Goal: Information Seeking & Learning: Learn about a topic

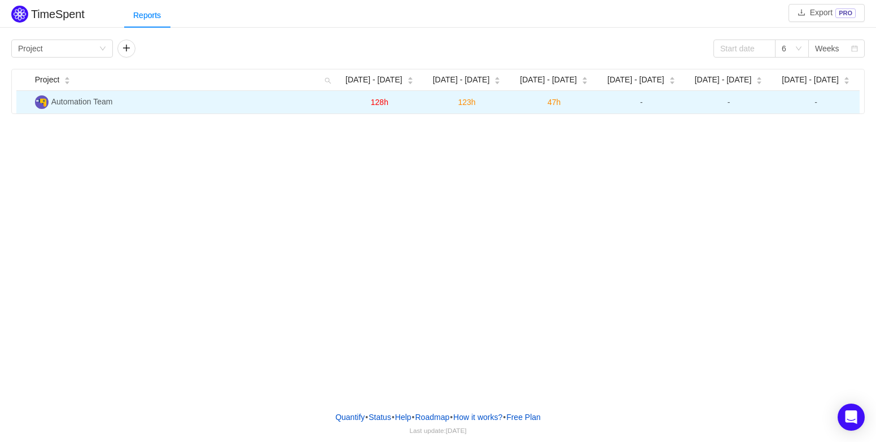
click at [110, 103] on span "Automation Team" at bounding box center [82, 101] width 62 height 9
click at [45, 104] on img at bounding box center [42, 102] width 14 height 14
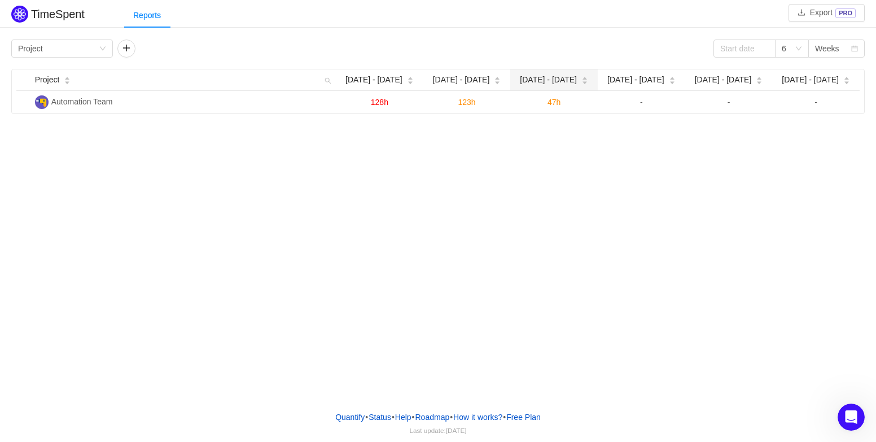
click at [520, 82] on div "[DATE] - [DATE]" at bounding box center [554, 80] width 68 height 12
click at [520, 81] on div "[DATE] - [DATE]" at bounding box center [554, 80] width 68 height 12
click at [791, 46] on div "6" at bounding box center [788, 48] width 13 height 17
click at [796, 114] on li "4" at bounding box center [792, 107] width 34 height 18
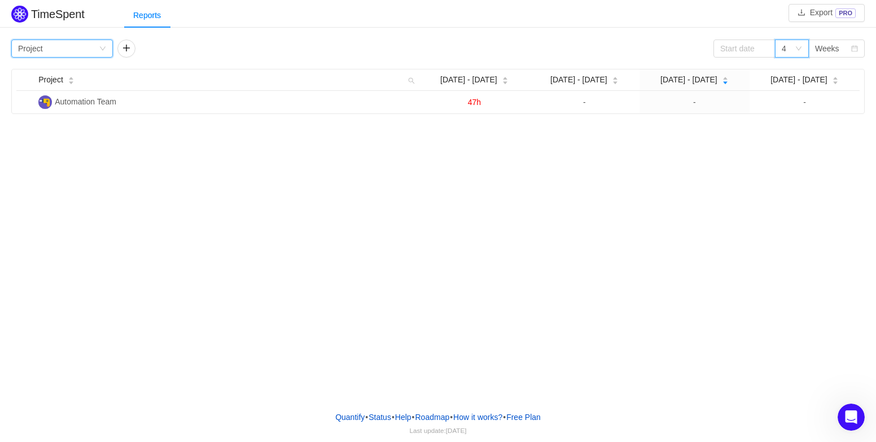
click at [96, 45] on div "Group by Project" at bounding box center [58, 48] width 81 height 17
click at [94, 90] on li "Team" at bounding box center [62, 89] width 102 height 18
click at [86, 53] on div "Group by Team" at bounding box center [58, 48] width 81 height 17
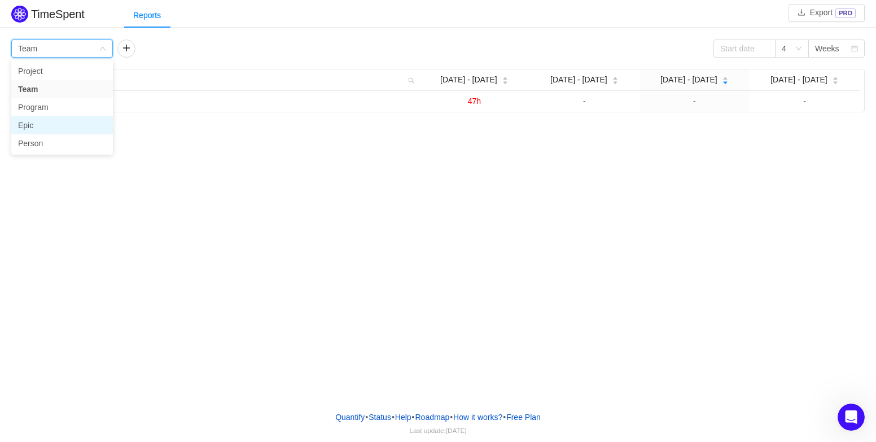
click at [88, 133] on li "Epic" at bounding box center [62, 125] width 102 height 18
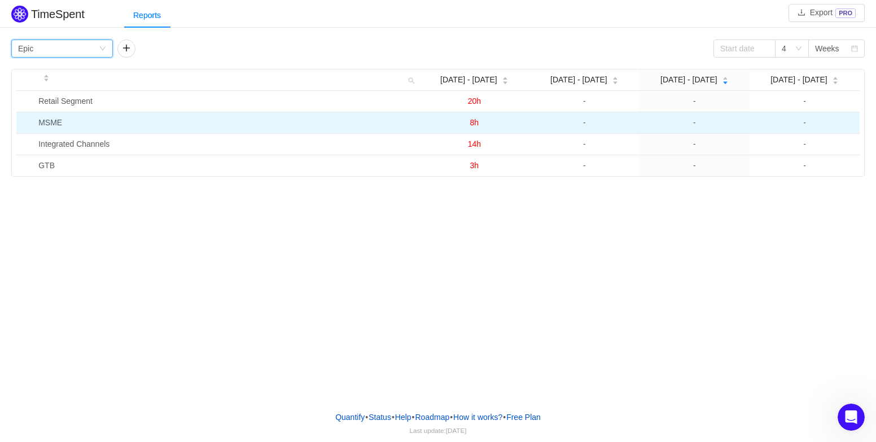
click at [457, 124] on td "8h" at bounding box center [475, 122] width 110 height 21
click at [471, 124] on span "8h" at bounding box center [474, 122] width 9 height 9
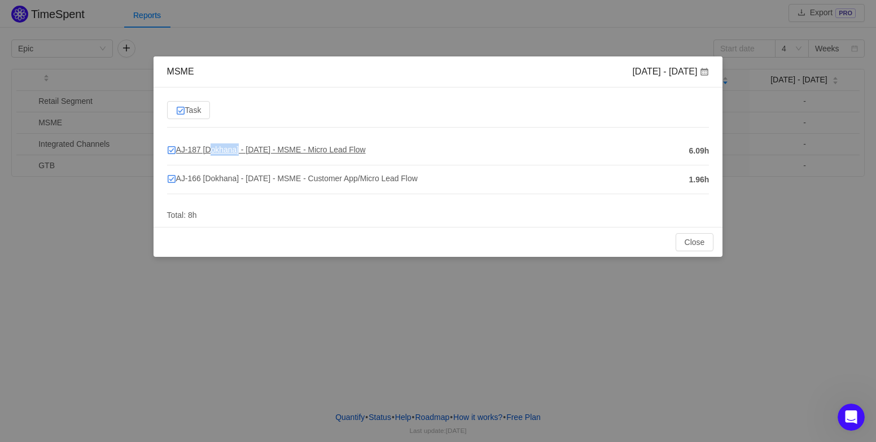
click at [227, 151] on span "AJ-187 [Dokhana] - [DATE] - MSME - Micro Lead Flow" at bounding box center [266, 149] width 199 height 9
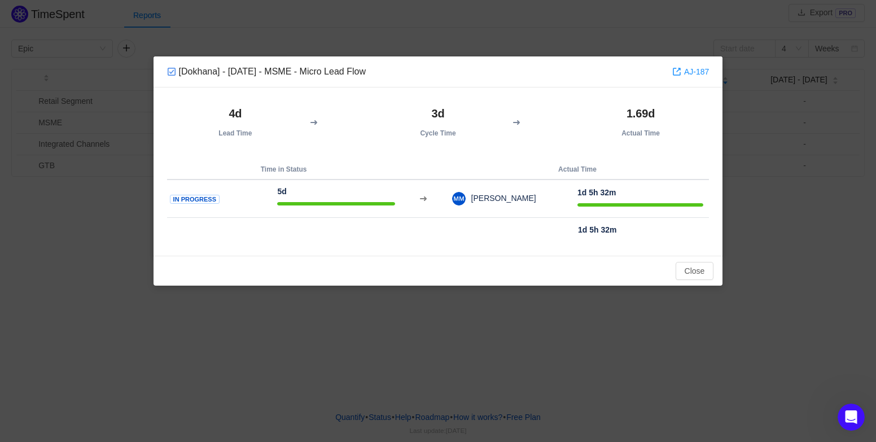
click at [110, 213] on div "[Dokhana] - [DATE] - MSME - Micro Lead Flow AJ-187 4d Lead Time 3d Cycle Time 1…" at bounding box center [438, 221] width 876 height 442
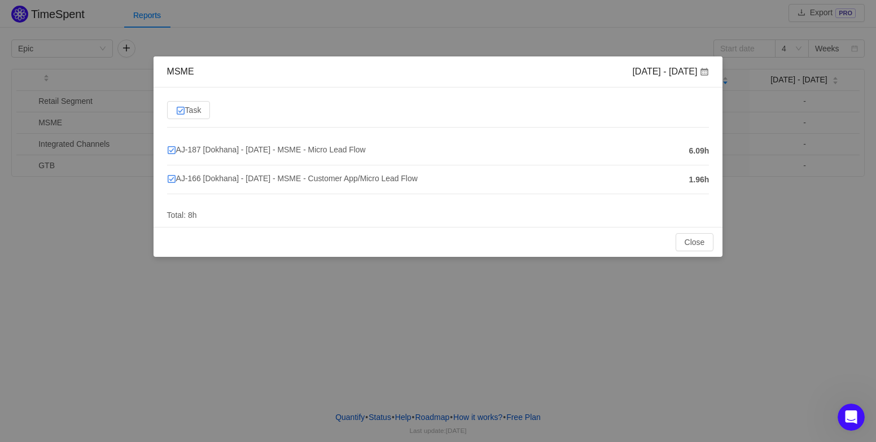
click at [111, 212] on div "MSME [DATE] - [DATE] Task AJ-187 [Dokhana] - [DATE] - MSME - Micro Lead Flow 6.…" at bounding box center [438, 221] width 876 height 442
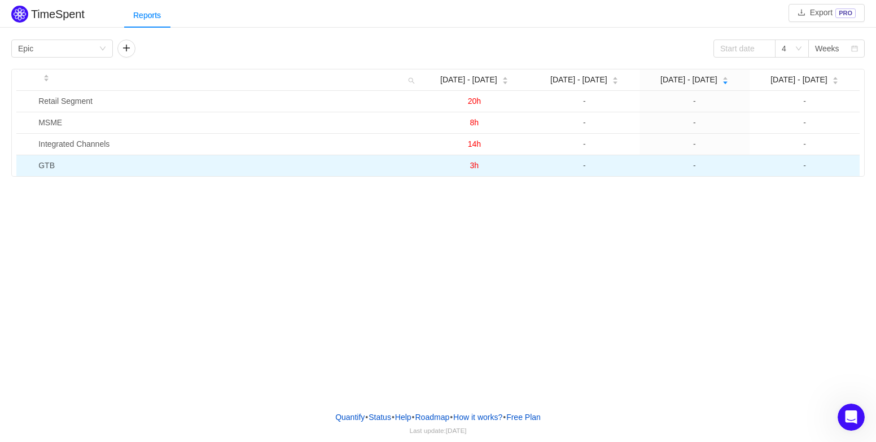
click at [53, 165] on td "GTB" at bounding box center [227, 165] width 386 height 21
click at [475, 162] on span "3h" at bounding box center [474, 165] width 9 height 9
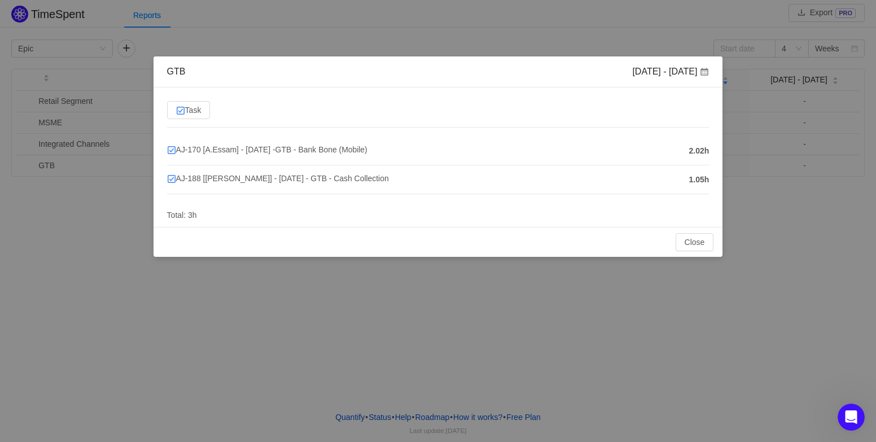
click at [412, 263] on div "GTB [DATE] - [DATE] Task AJ-170 [A.Essam] - [DATE] -GTB - Bank Bone (Mobile) 2.…" at bounding box center [438, 221] width 876 height 442
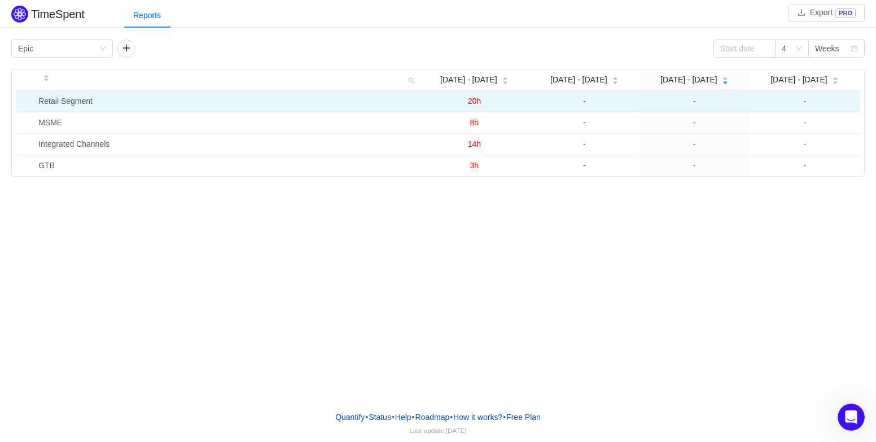
click at [66, 103] on td "Retail Segment" at bounding box center [227, 101] width 386 height 21
click at [485, 98] on td "20h" at bounding box center [475, 101] width 110 height 21
click at [473, 99] on span "20h" at bounding box center [474, 101] width 13 height 9
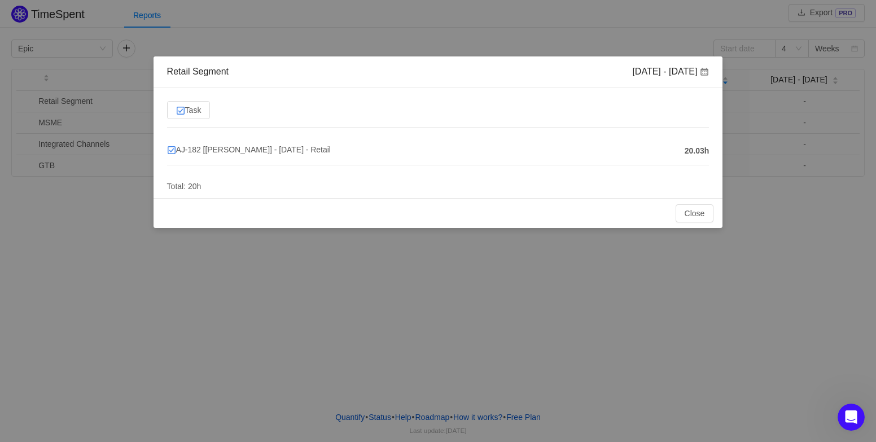
click at [425, 241] on div "Retail Segment [DATE] - [DATE] Task AJ-182 [[PERSON_NAME]] - [DATE] - Retail 20…" at bounding box center [438, 221] width 876 height 442
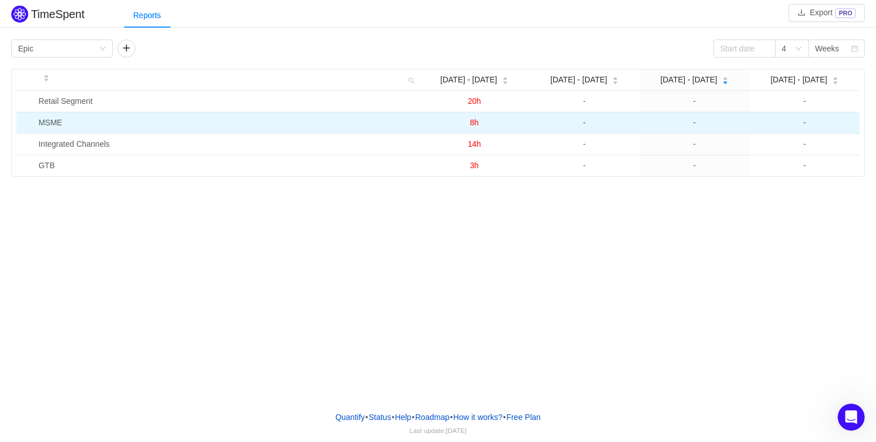
click at [474, 122] on span "8h" at bounding box center [474, 122] width 9 height 9
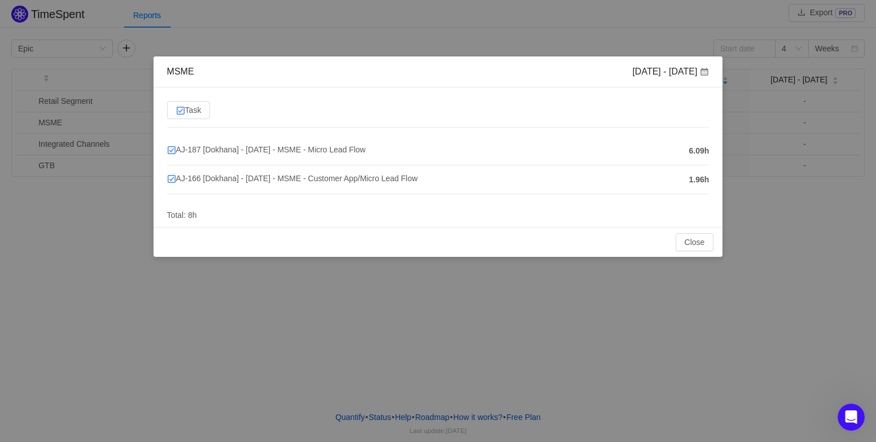
click at [446, 279] on div "MSME [DATE] - [DATE] Task AJ-187 [Dokhana] - [DATE] - MSME - Micro Lead Flow 6.…" at bounding box center [438, 221] width 876 height 442
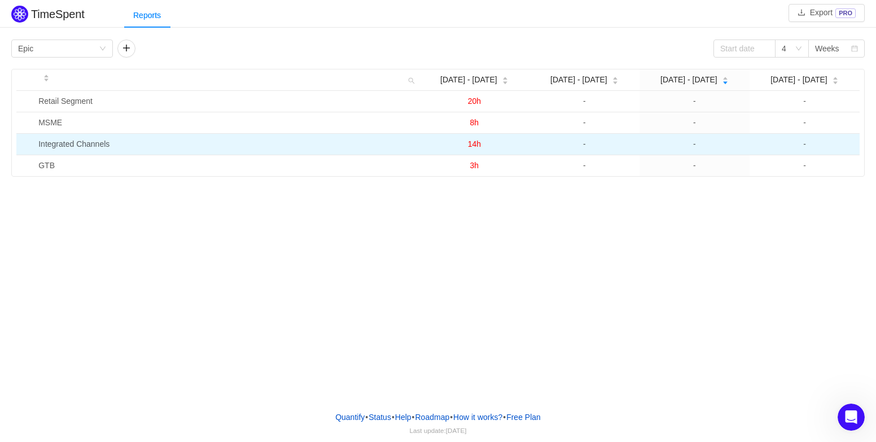
click at [476, 141] on span "14h" at bounding box center [474, 143] width 13 height 9
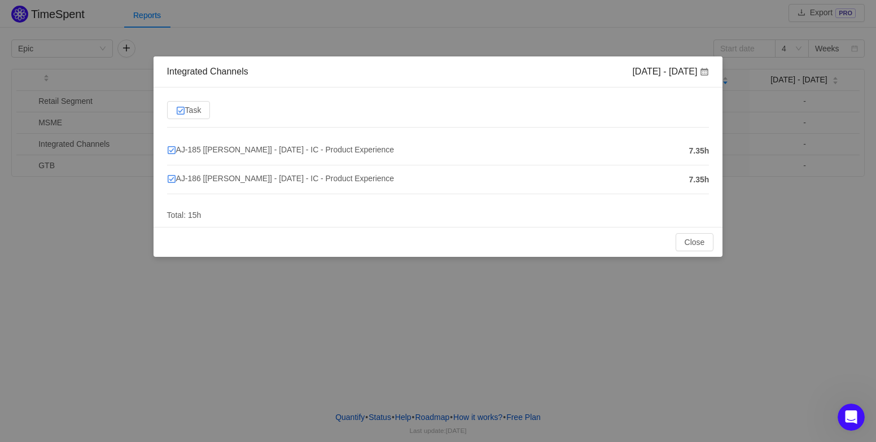
click at [469, 293] on div "Integrated Channels [DATE] - [DATE] Task AJ-185 [[PERSON_NAME]] - [DATE] - IC -…" at bounding box center [438, 221] width 876 height 442
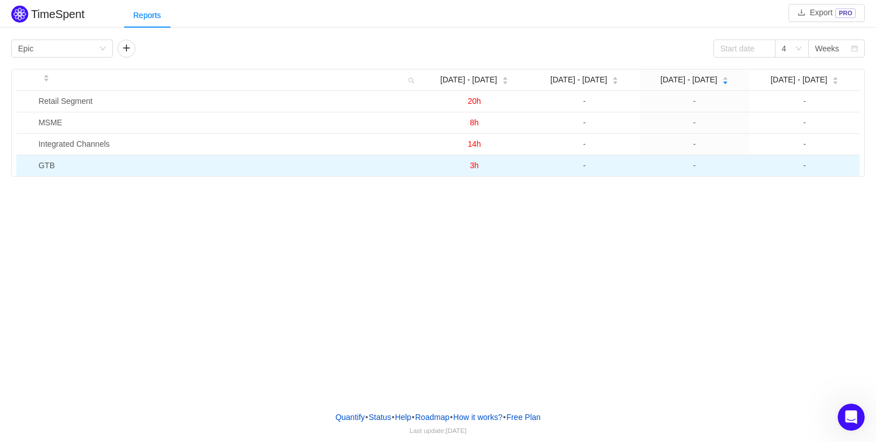
click at [474, 164] on span "3h" at bounding box center [474, 165] width 9 height 9
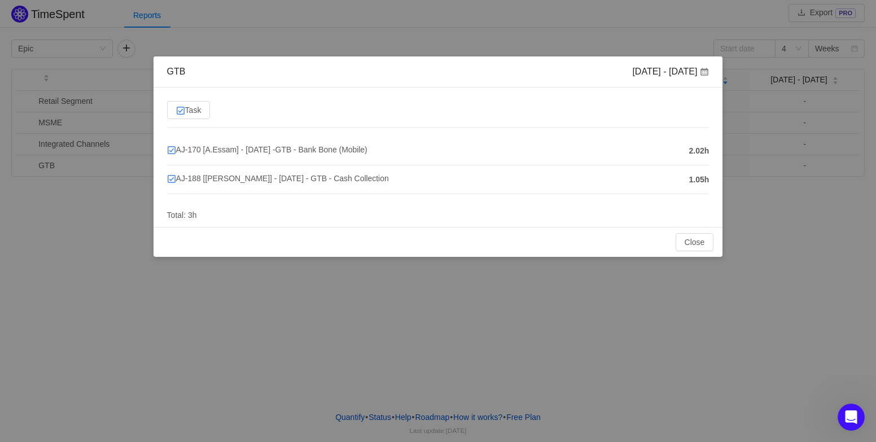
click at [485, 304] on div "GTB [DATE] - [DATE] Task AJ-170 [A.Essam] - [DATE] -GTB - Bank Bone (Mobile) 2.…" at bounding box center [438, 221] width 876 height 442
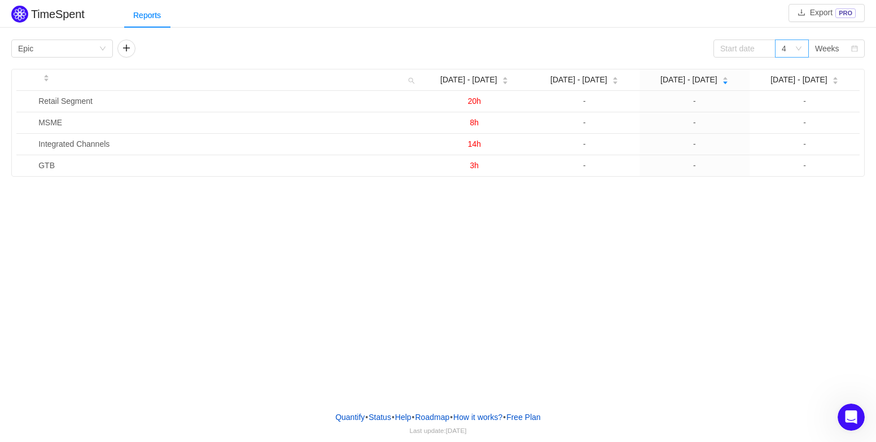
click at [789, 53] on div "4" at bounding box center [788, 48] width 13 height 17
click at [794, 126] on li "6" at bounding box center [792, 125] width 34 height 18
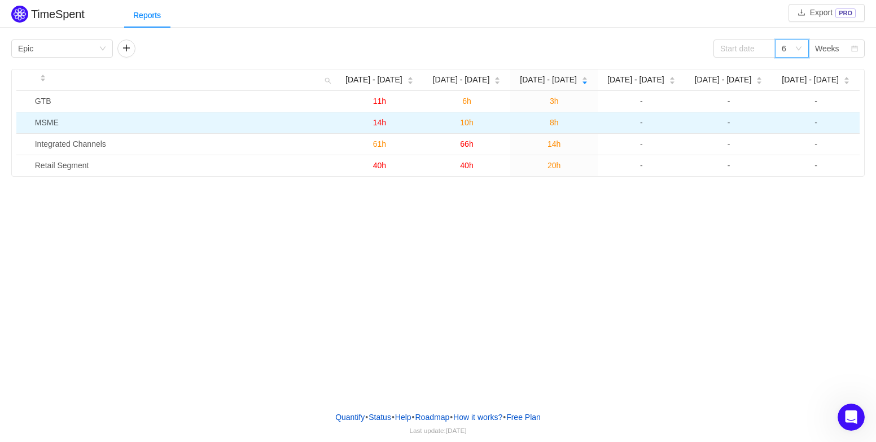
click at [466, 124] on span "10h" at bounding box center [466, 122] width 13 height 9
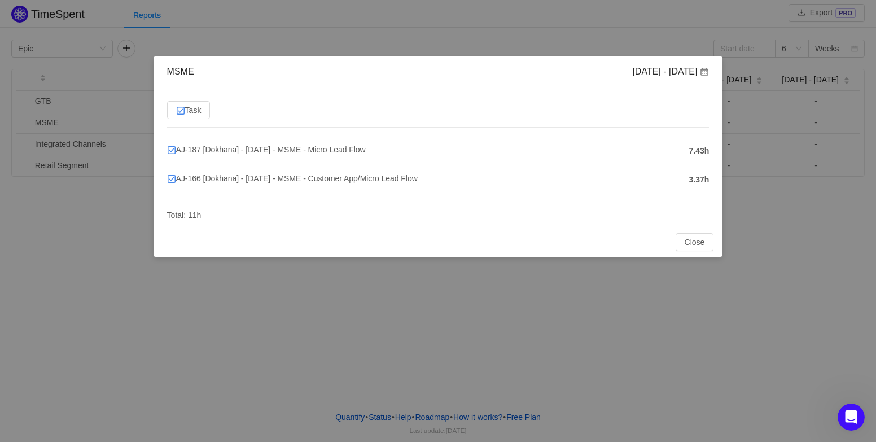
click at [281, 177] on span "AJ-166 [Dokhana] - [DATE] - MSME - Customer App/Micro Lead Flow" at bounding box center [292, 178] width 251 height 9
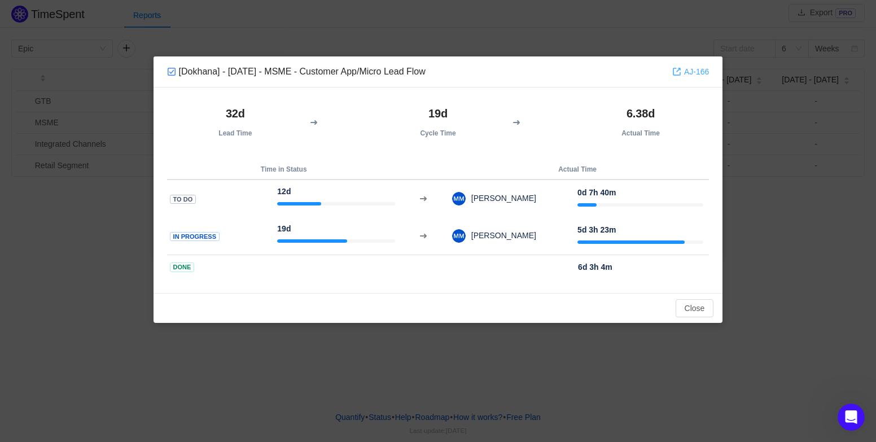
click at [700, 73] on link "AJ-166" at bounding box center [691, 72] width 37 height 12
click at [646, 46] on div "[Dokhana] - [DATE] - MSME - Customer App/Micro Lead Flow AJ-166 32d Lead Time 1…" at bounding box center [438, 221] width 876 height 442
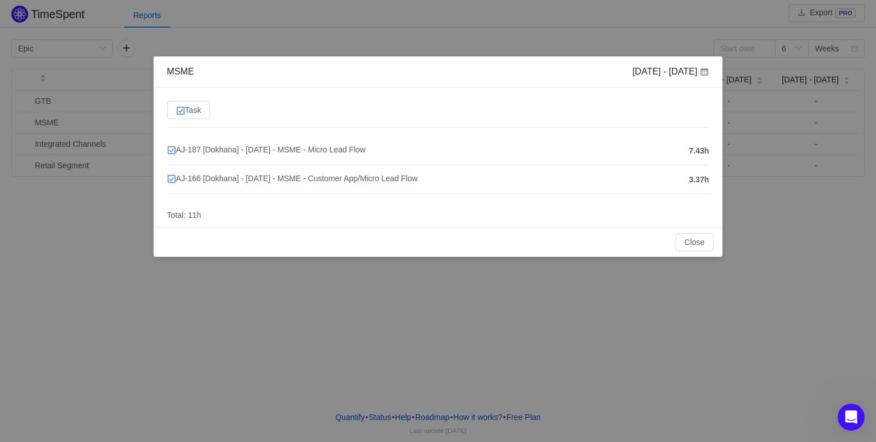
click at [608, 38] on div "MSME [DATE] - [DATE] Task AJ-187 [Dokhana] - [DATE] - MSME - Micro Lead Flow 7.…" at bounding box center [438, 221] width 876 height 442
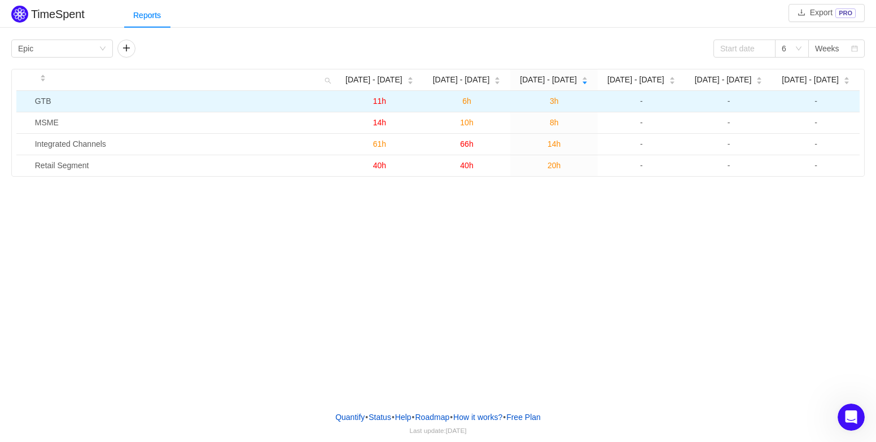
click at [380, 99] on span "11h" at bounding box center [379, 101] width 13 height 9
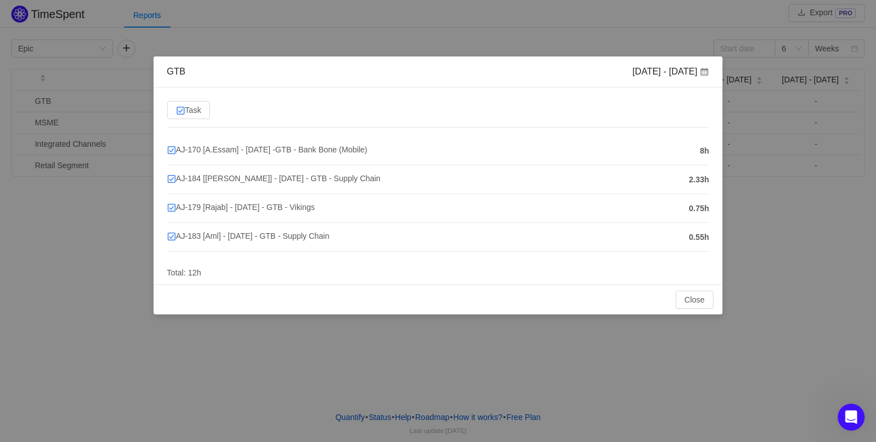
click at [691, 290] on div "Close OK" at bounding box center [439, 300] width 570 height 30
click at [695, 298] on button "Close" at bounding box center [695, 300] width 38 height 18
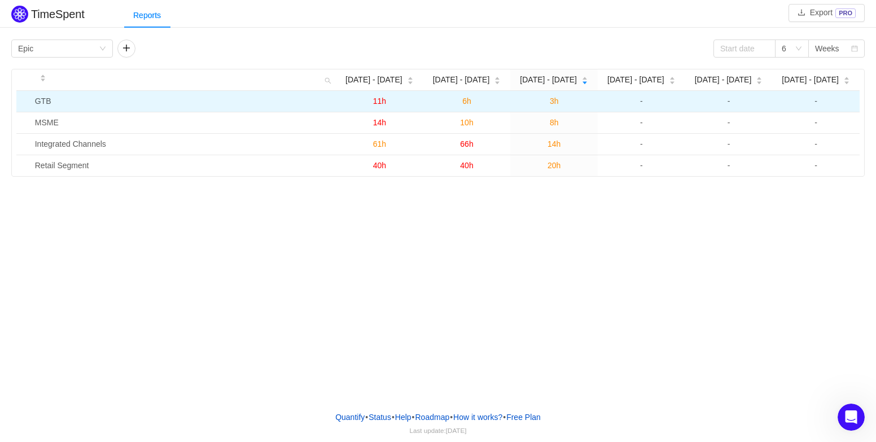
click at [466, 102] on span "6h" at bounding box center [467, 101] width 9 height 9
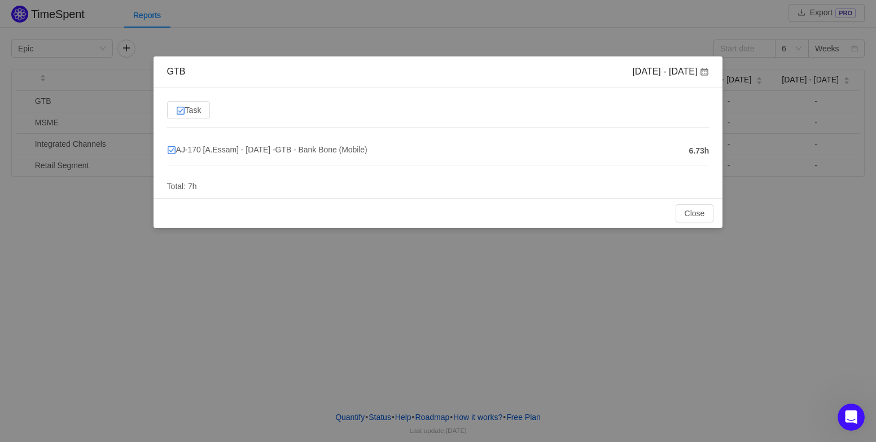
click at [552, 269] on div "GTB [DATE] - [DATE] Task AJ-170 [A.Essam] - [DATE] -GTB - Bank Bone (Mobile) 6.…" at bounding box center [438, 221] width 876 height 442
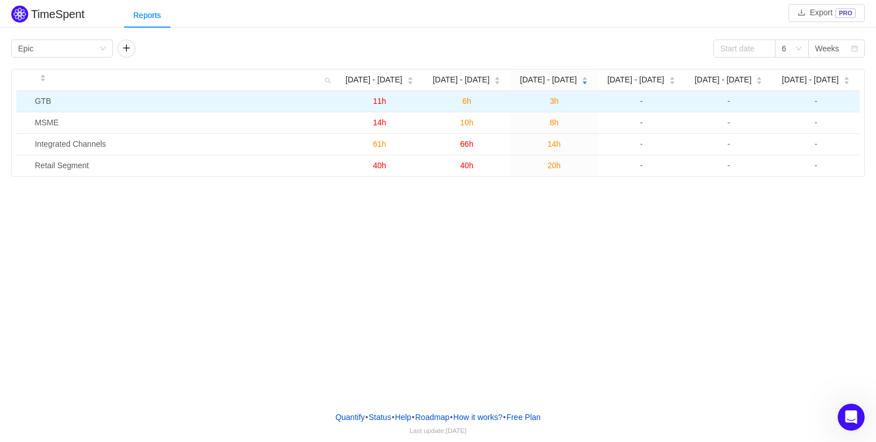
click at [554, 101] on span "3h" at bounding box center [554, 101] width 9 height 9
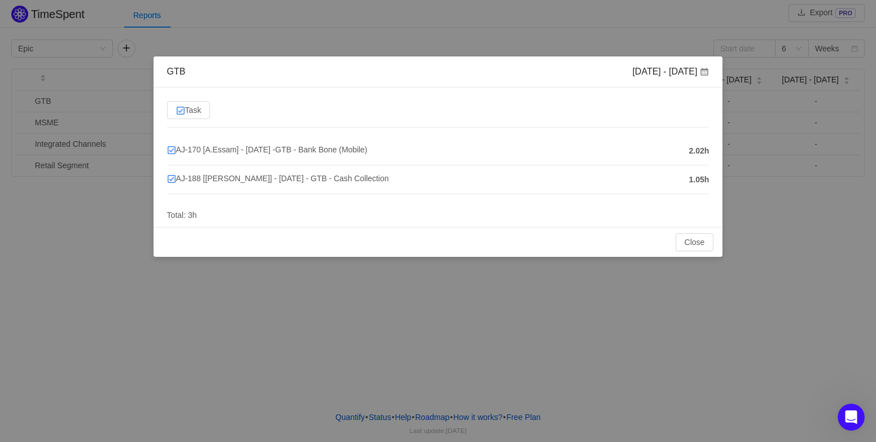
click at [592, 291] on div "GTB [DATE] - [DATE] Task AJ-170 [A.Essam] - [DATE] -GTB - Bank Bone (Mobile) 2.…" at bounding box center [438, 221] width 876 height 442
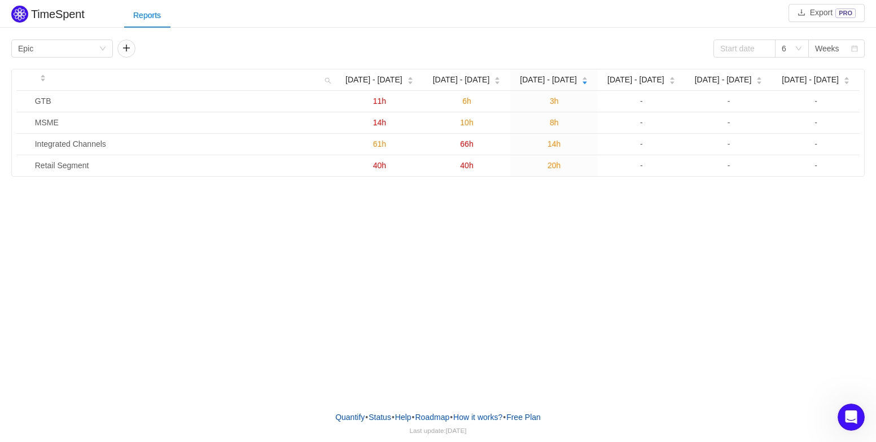
click at [624, 180] on div "TimeSpent Export PRO Reports Group by Epic 6 Weeks [DATE] - [DATE] Sep [DATE] -…" at bounding box center [438, 201] width 876 height 402
click at [103, 47] on icon "icon: down" at bounding box center [102, 48] width 7 height 7
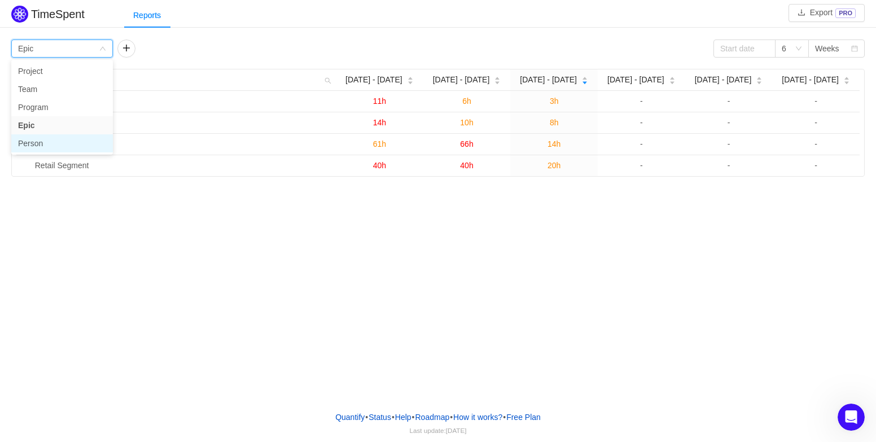
click at [92, 141] on li "Person" at bounding box center [62, 143] width 102 height 18
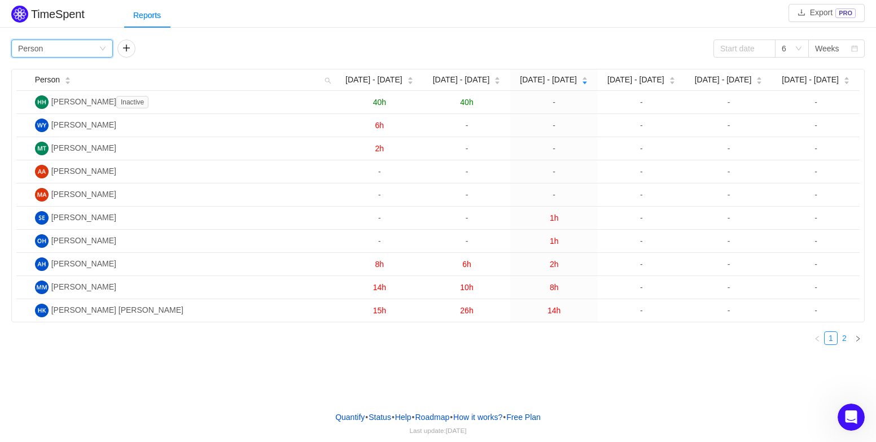
click at [844, 339] on link "2" at bounding box center [845, 338] width 12 height 12
